Goal: Task Accomplishment & Management: Manage account settings

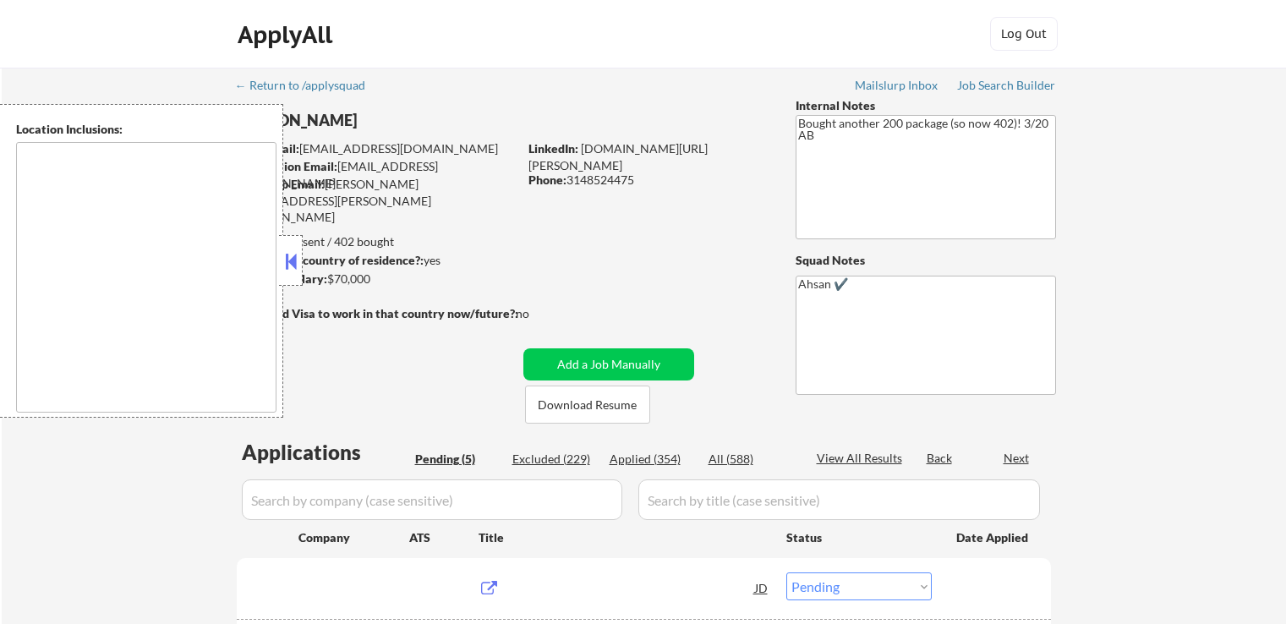
select select ""pending""
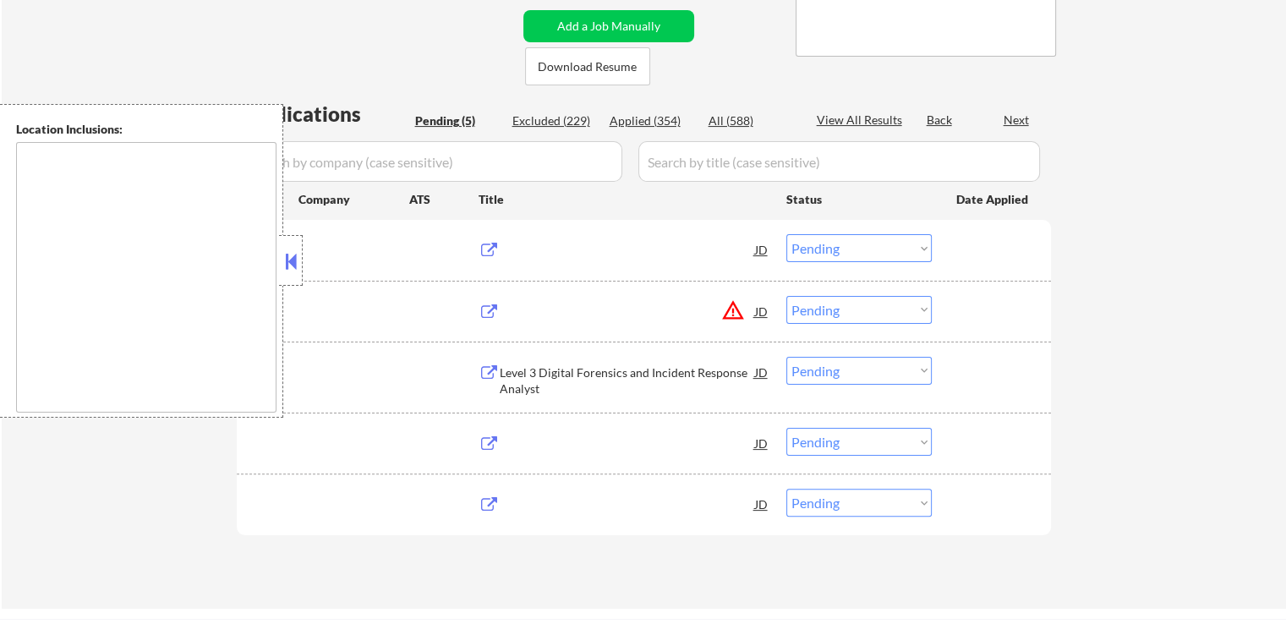
type textarea "[GEOGRAPHIC_DATA], [GEOGRAPHIC_DATA] [GEOGRAPHIC_DATA], [GEOGRAPHIC_DATA] [GEOG…"
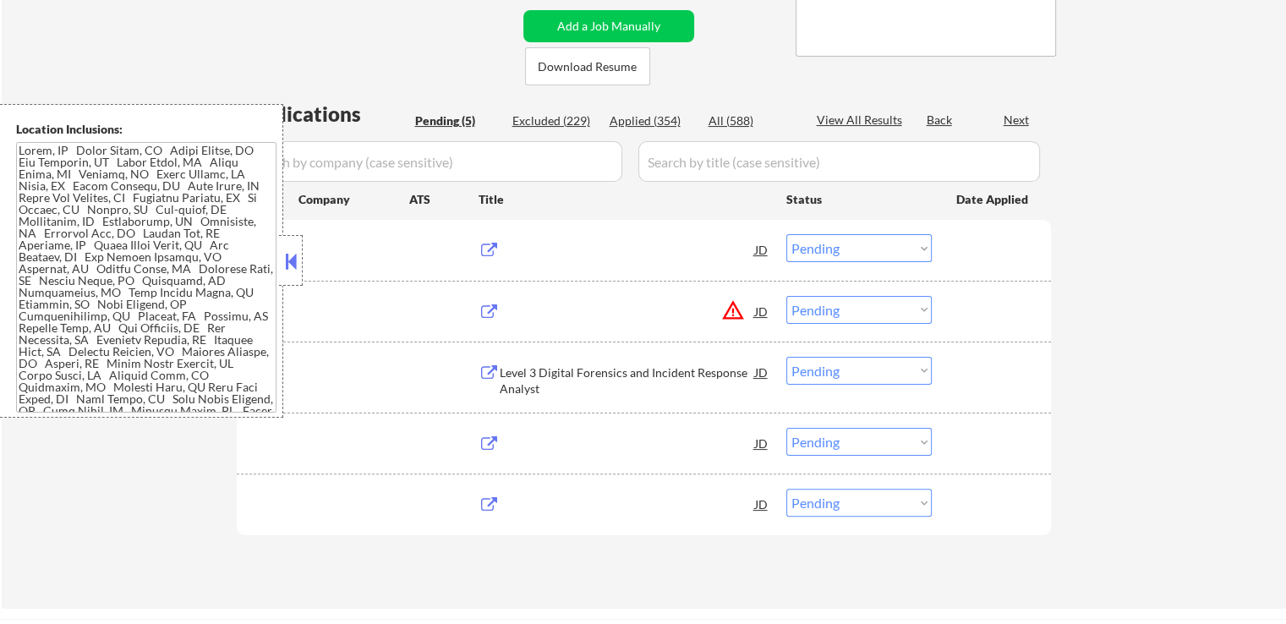
scroll to position [338, 0]
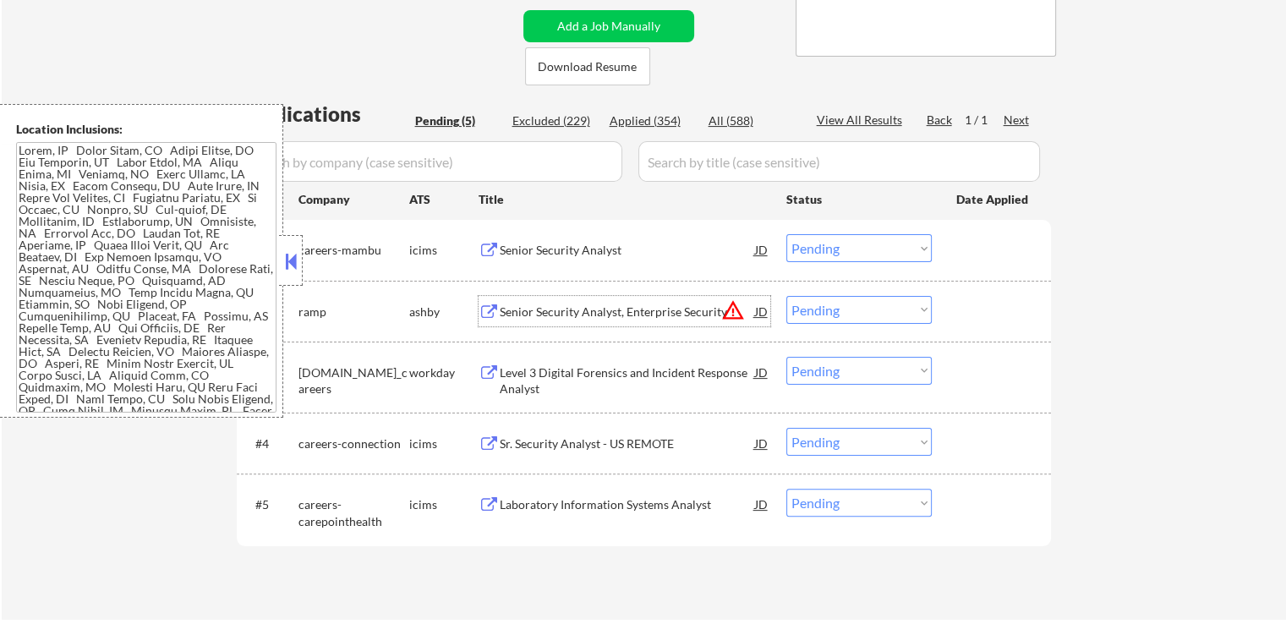
click at [502, 315] on div "Senior Security Analyst, Enterprise Security" at bounding box center [627, 311] width 255 height 17
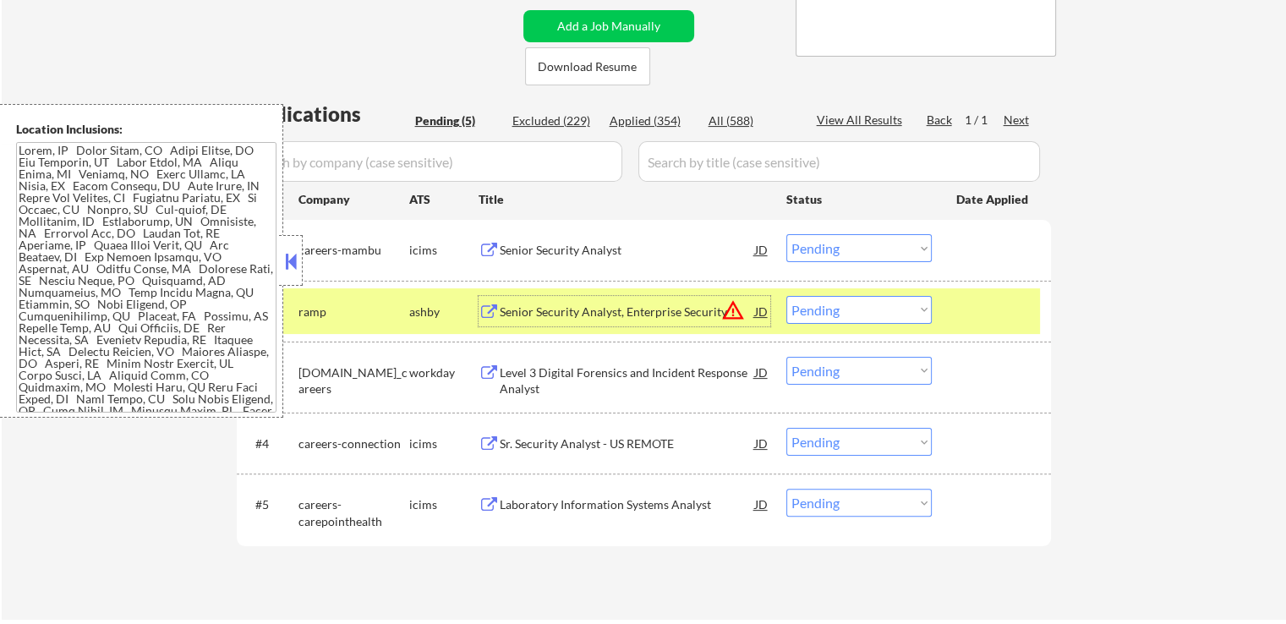
click at [838, 312] on select "Choose an option... Pending Applied Excluded (Questions) Excluded (Expired) Exc…" at bounding box center [858, 310] width 145 height 28
click at [786, 296] on select "Choose an option... Pending Applied Excluded (Questions) Excluded (Expired) Exc…" at bounding box center [858, 310] width 145 height 28
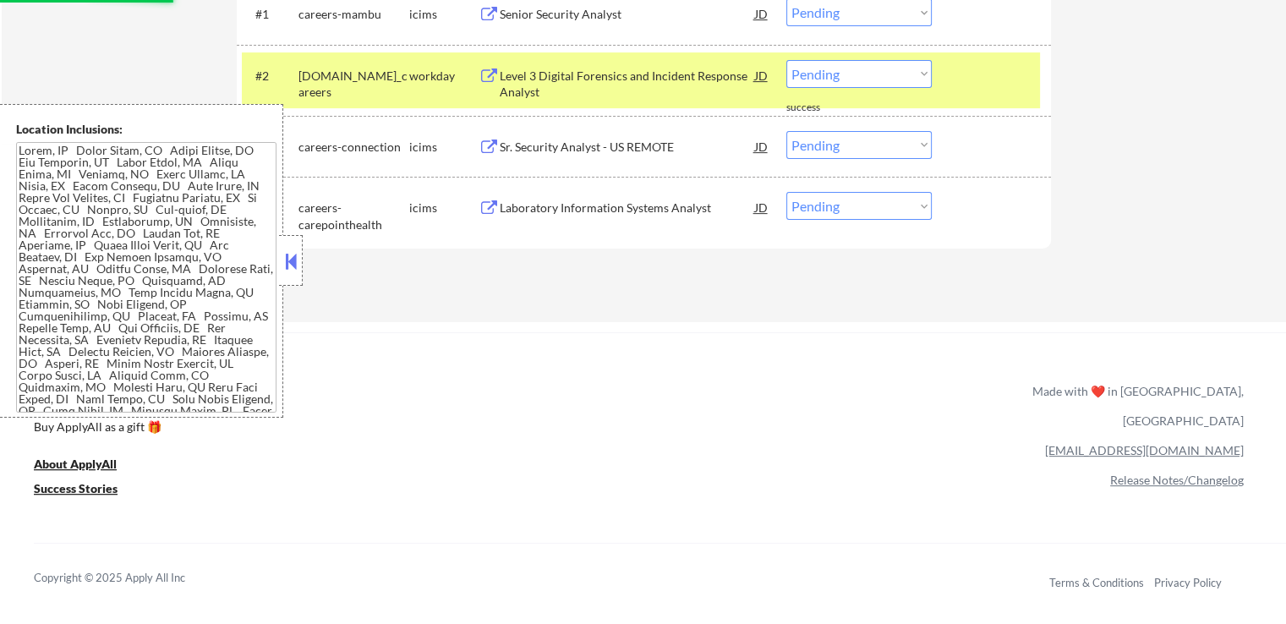
scroll to position [423, 0]
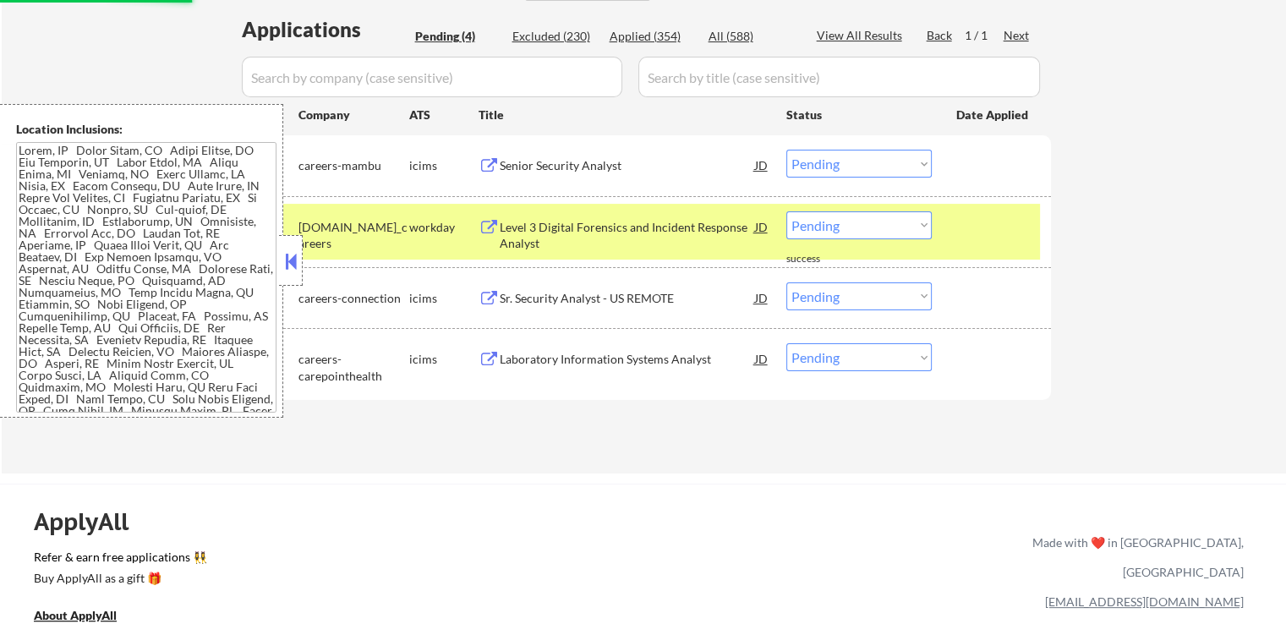
click at [531, 235] on div "Level 3 Digital Forensics and Incident Response Analyst" at bounding box center [627, 235] width 255 height 33
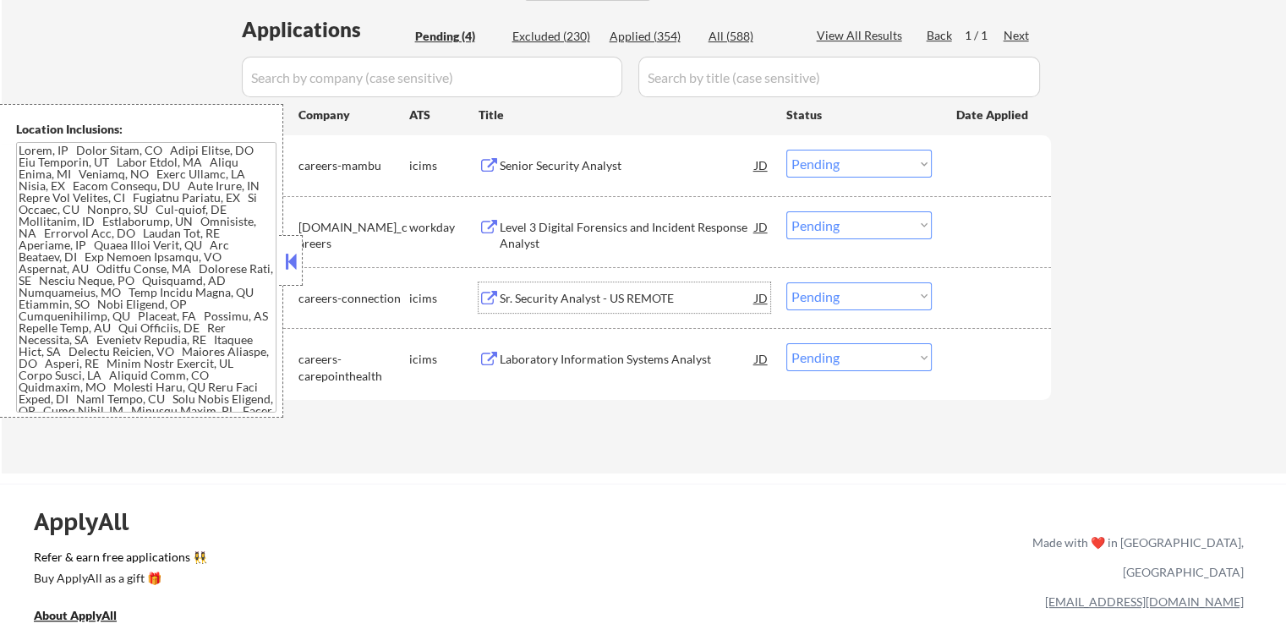
click at [563, 295] on div "Sr. Security Analyst - US REMOTE" at bounding box center [627, 298] width 255 height 17
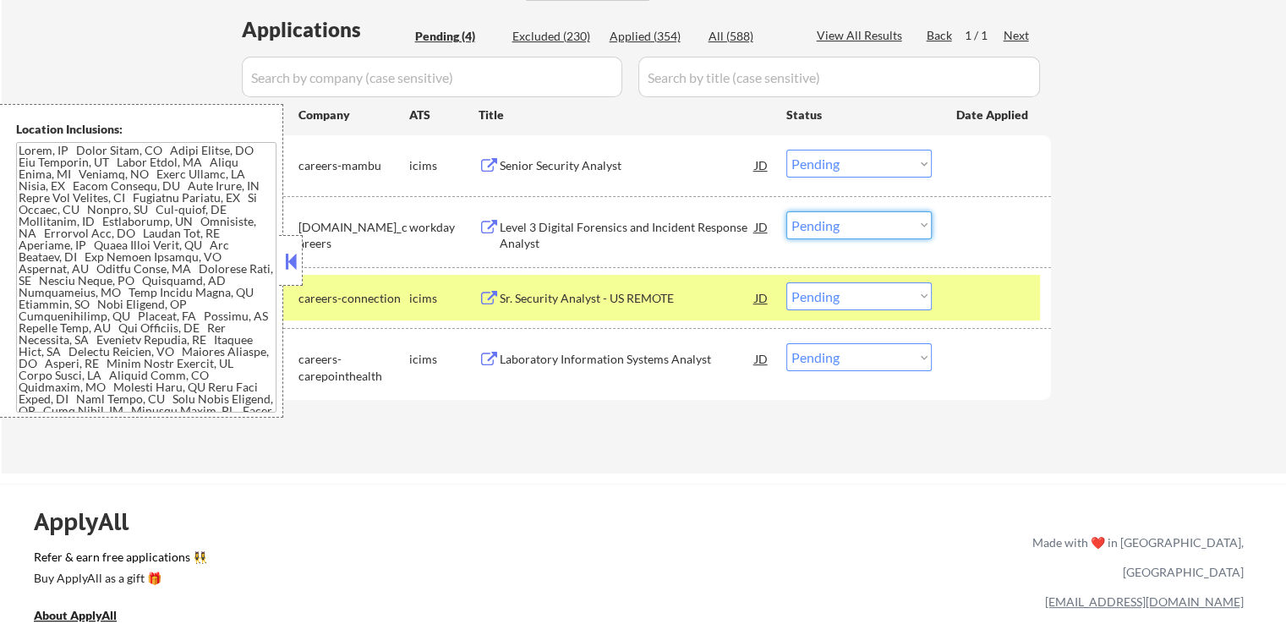
click at [840, 216] on select "Choose an option... Pending Applied Excluded (Questions) Excluded (Expired) Exc…" at bounding box center [858, 225] width 145 height 28
click at [786, 211] on select "Choose an option... Pending Applied Excluded (Questions) Excluded (Expired) Exc…" at bounding box center [858, 225] width 145 height 28
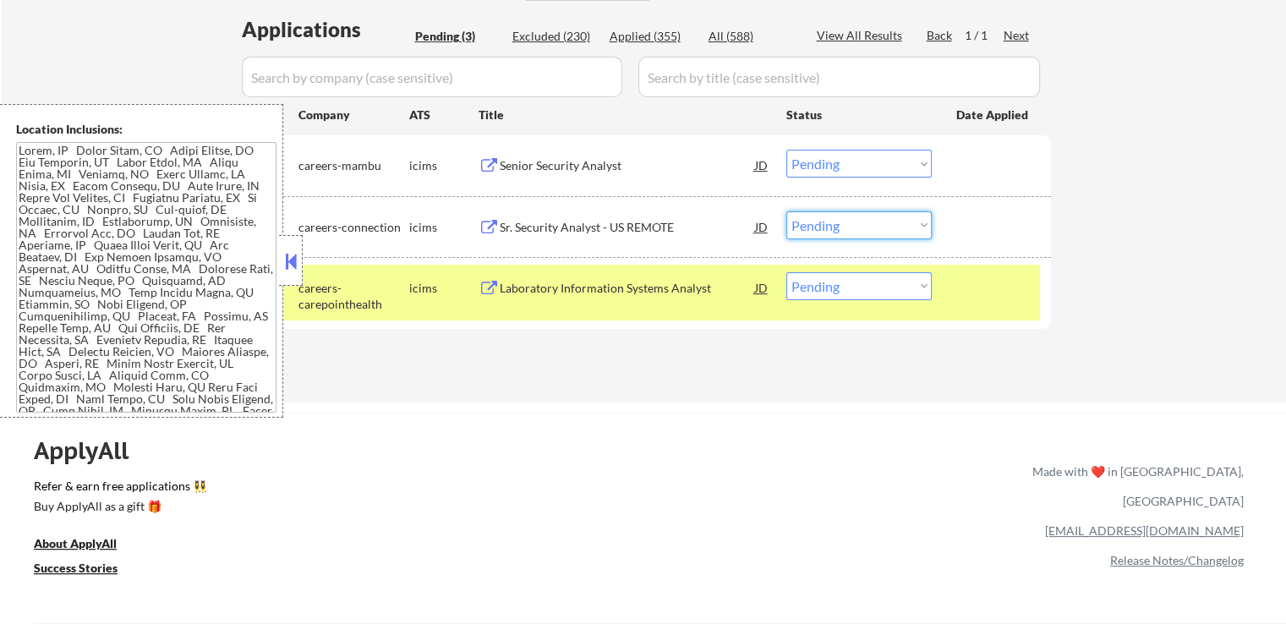
click at [840, 227] on select "Choose an option... Pending Applied Excluded (Questions) Excluded (Expired) Exc…" at bounding box center [858, 225] width 145 height 28
click at [786, 211] on select "Choose an option... Pending Applied Excluded (Questions) Excluded (Expired) Exc…" at bounding box center [858, 225] width 145 height 28
select select ""pending""
